Goal: Task Accomplishment & Management: Use online tool/utility

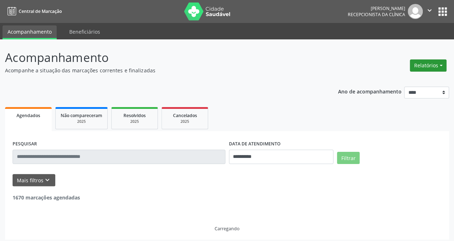
click at [417, 67] on button "Relatórios" at bounding box center [428, 66] width 37 height 12
click at [393, 79] on link "Agendamentos" at bounding box center [407, 81] width 77 height 10
select select "*"
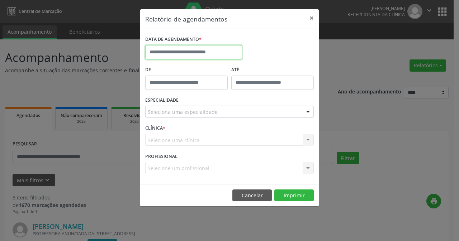
click at [195, 53] on input "text" at bounding box center [193, 52] width 97 height 14
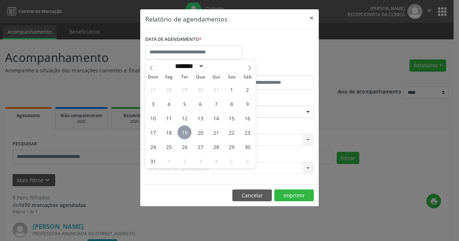
click at [183, 132] on span "19" at bounding box center [185, 133] width 14 height 14
type input "**********"
drag, startPoint x: 187, startPoint y: 133, endPoint x: 237, endPoint y: 122, distance: 51.9
click at [187, 133] on span "19" at bounding box center [185, 133] width 14 height 14
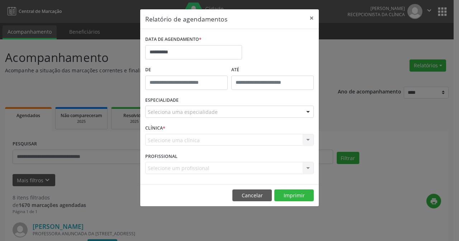
drag, startPoint x: 309, startPoint y: 113, endPoint x: 297, endPoint y: 113, distance: 11.8
click at [309, 113] on div at bounding box center [308, 112] width 11 height 12
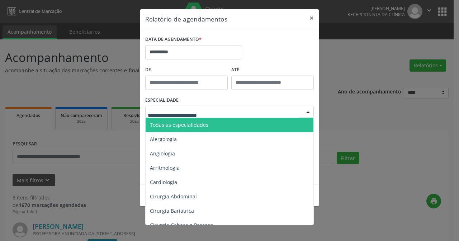
click at [178, 124] on span "Todas as especialidades" at bounding box center [179, 125] width 58 height 7
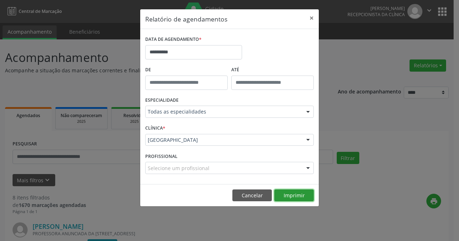
click at [296, 194] on button "Imprimir" at bounding box center [293, 196] width 39 height 12
